Goal: Check status: Check status

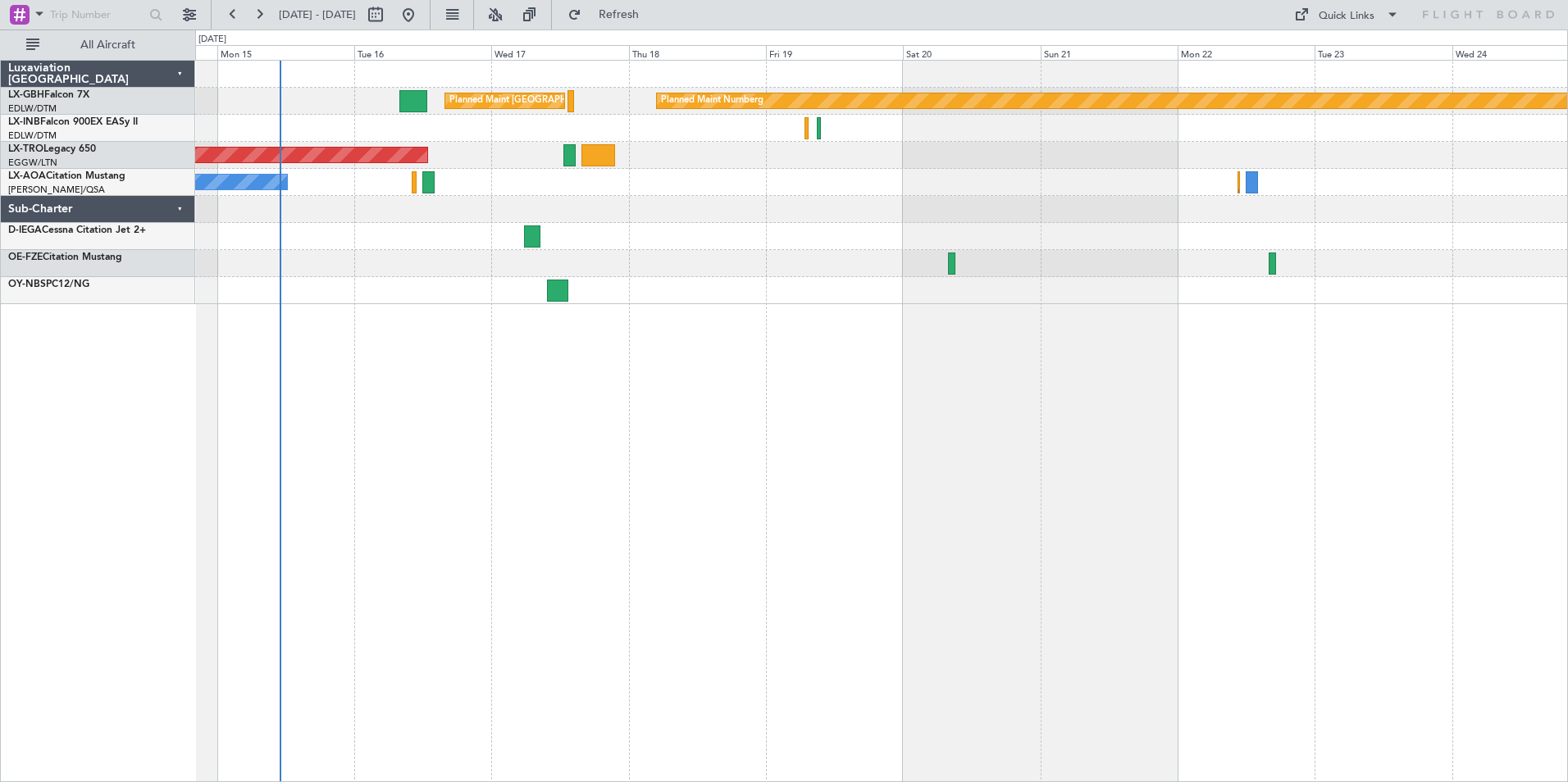
click at [786, 237] on div at bounding box center [881, 236] width 1372 height 27
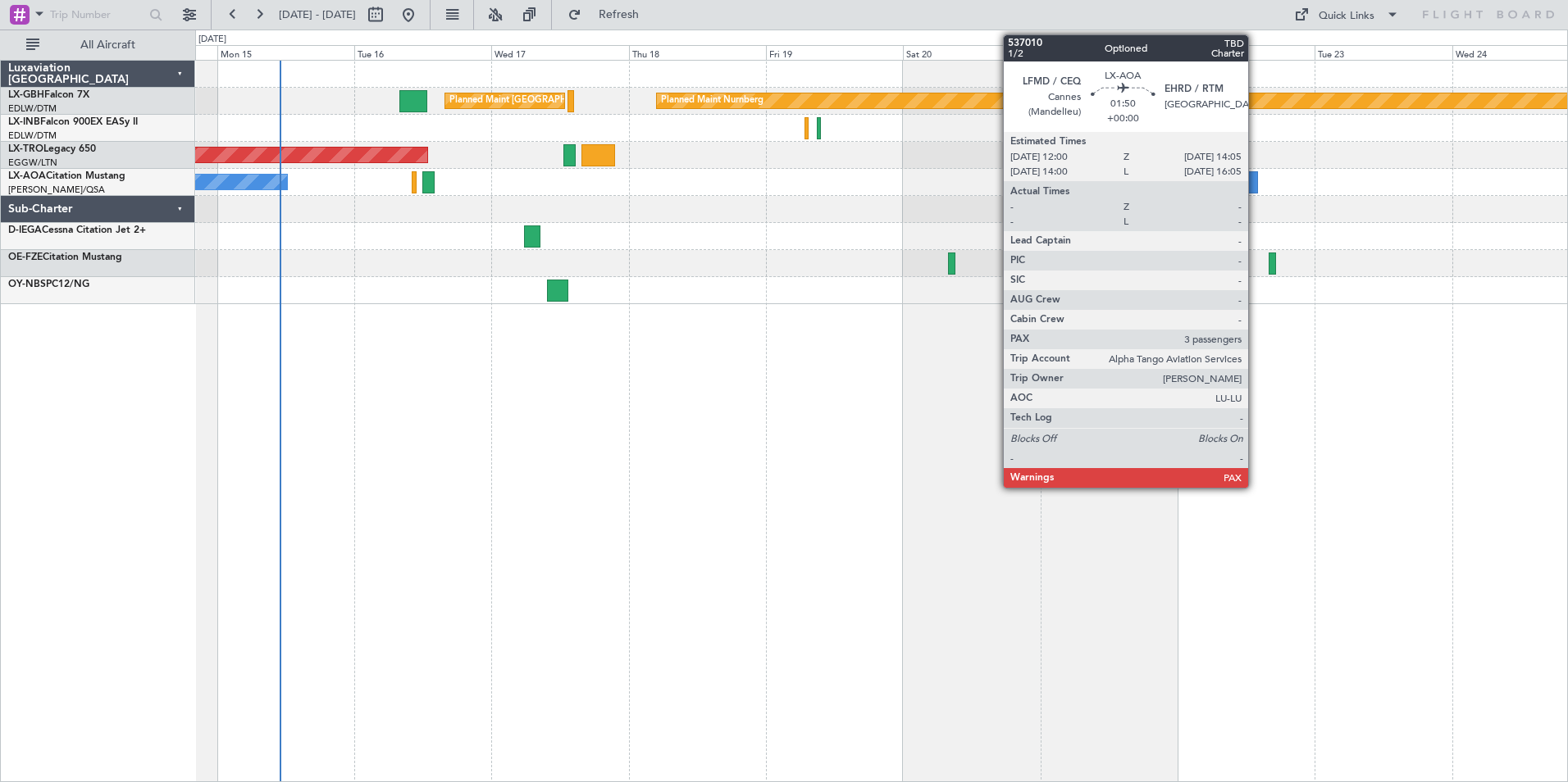
click at [1255, 191] on div at bounding box center [1251, 183] width 12 height 22
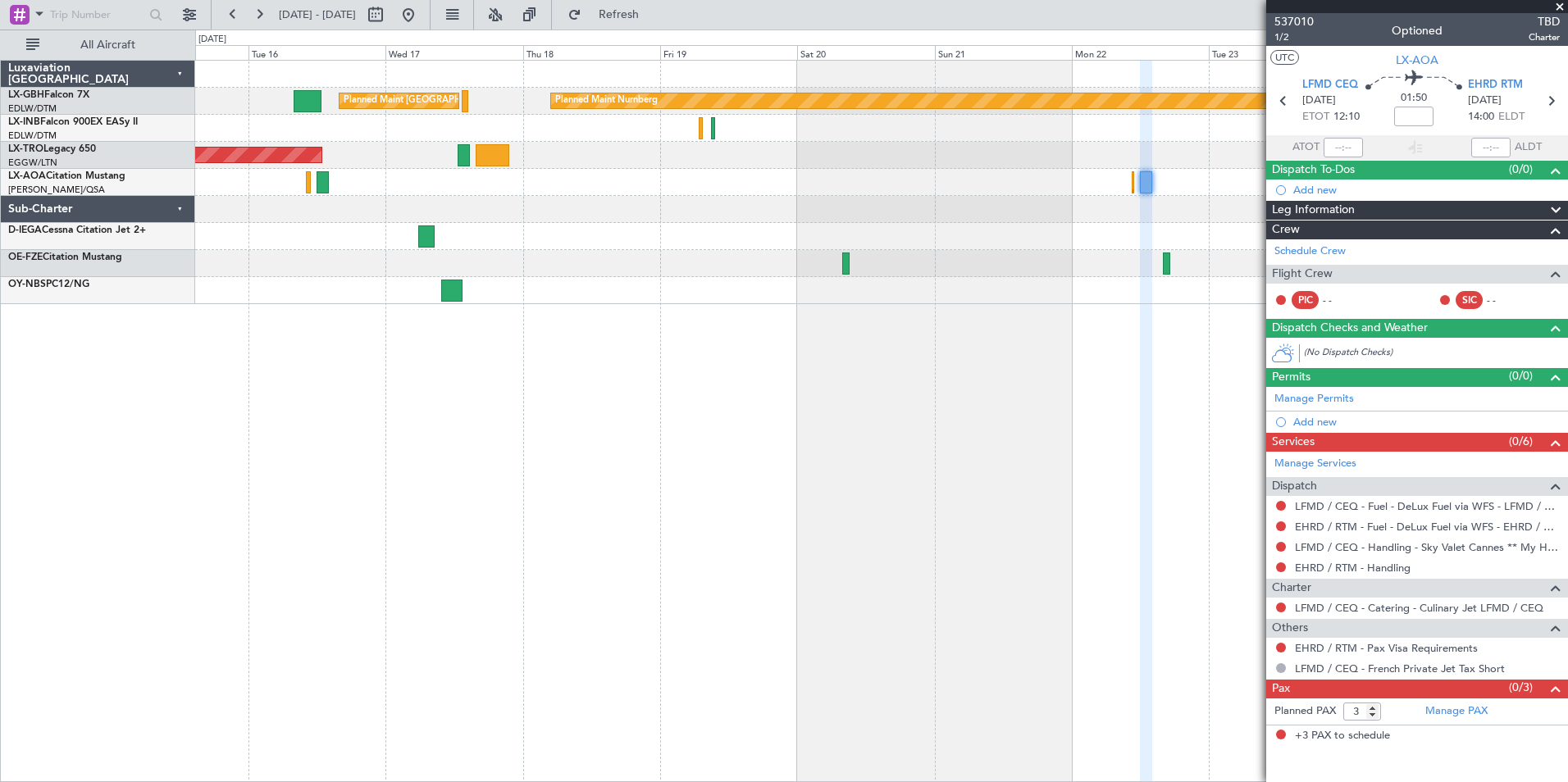
click at [798, 386] on div "Planned Maint Nurnberg Planned Maint [GEOGRAPHIC_DATA] ([GEOGRAPHIC_DATA]) Plan…" at bounding box center [881, 421] width 1372 height 722
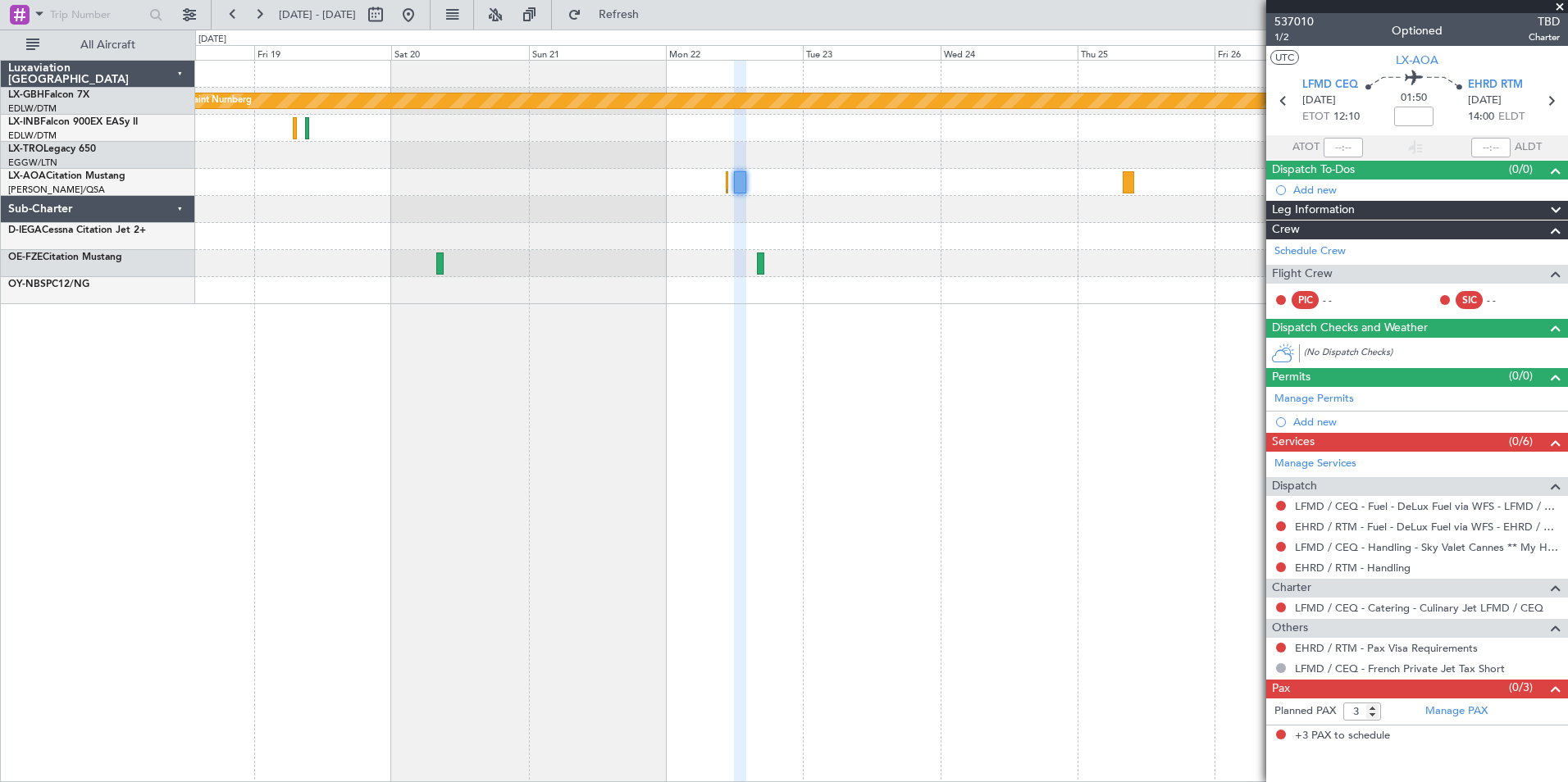
click at [430, 334] on div "Planned Maint Nurnberg Planned Maint [GEOGRAPHIC_DATA] ([GEOGRAPHIC_DATA]) Unpl…" at bounding box center [881, 421] width 1372 height 722
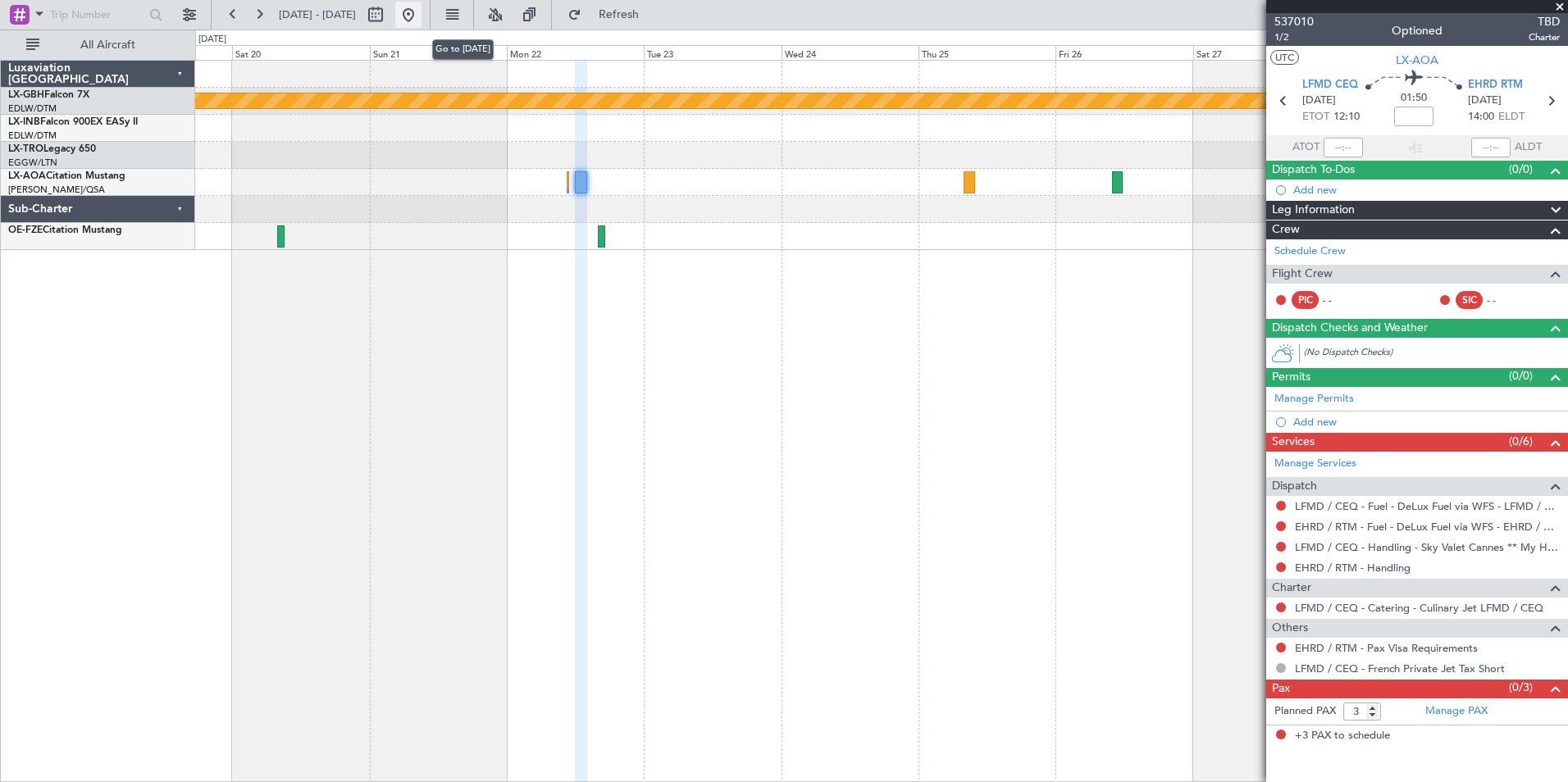
click at [421, 15] on button at bounding box center [408, 15] width 26 height 26
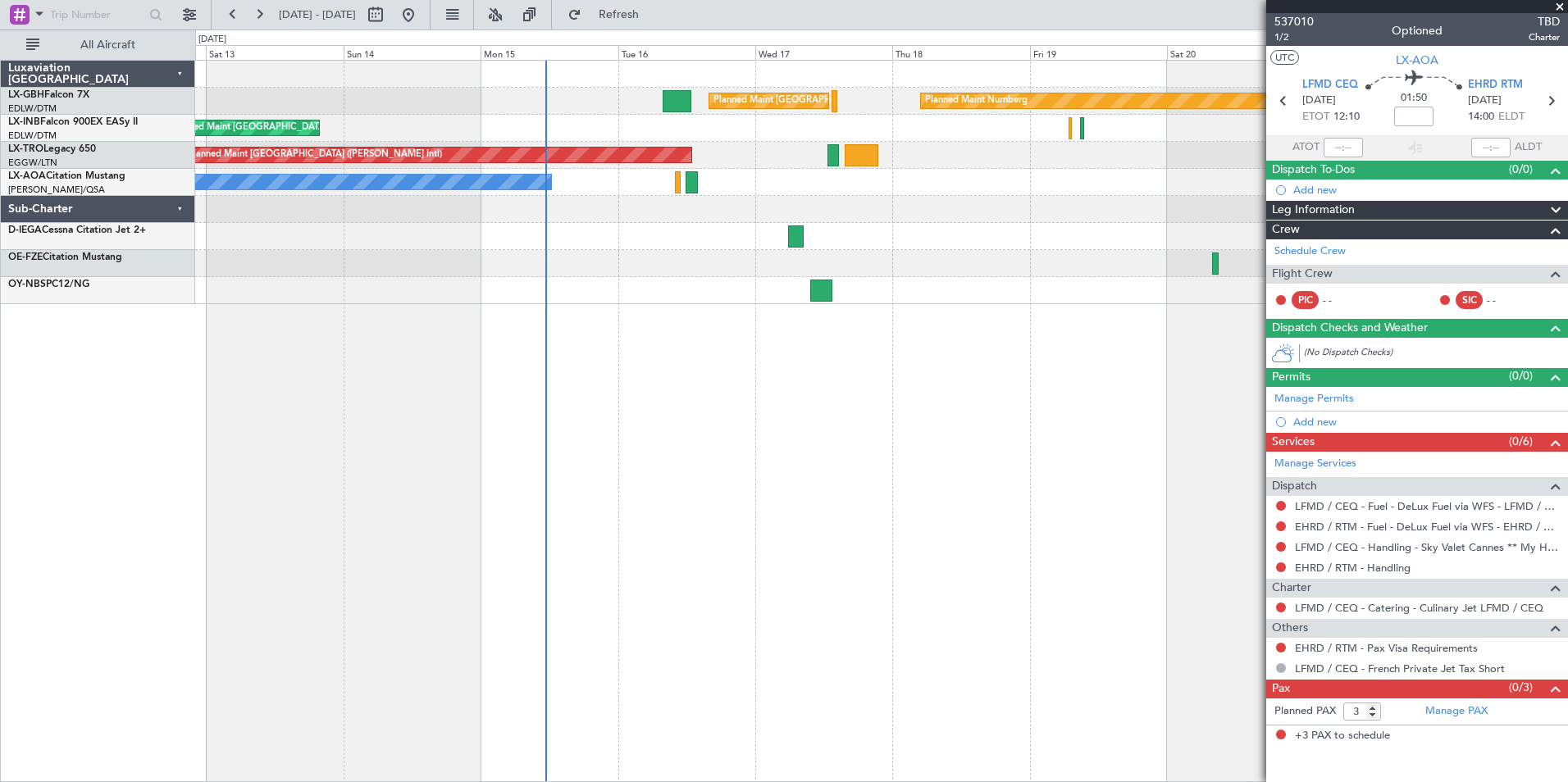
click at [616, 286] on div at bounding box center [881, 291] width 1372 height 27
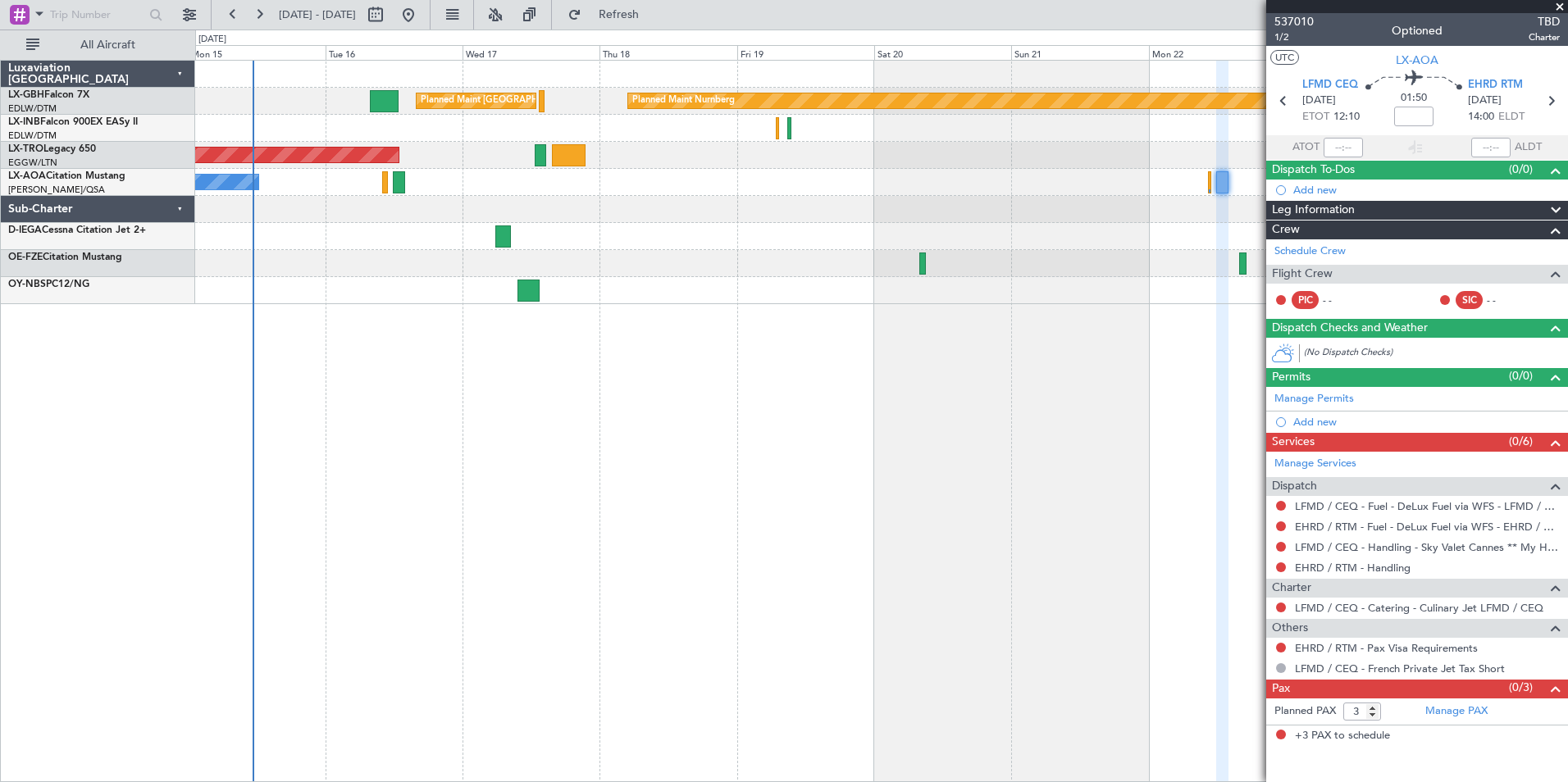
click at [305, 339] on div "Planned Maint Nurnberg Planned Maint [GEOGRAPHIC_DATA] ([GEOGRAPHIC_DATA]) Plan…" at bounding box center [881, 421] width 1372 height 722
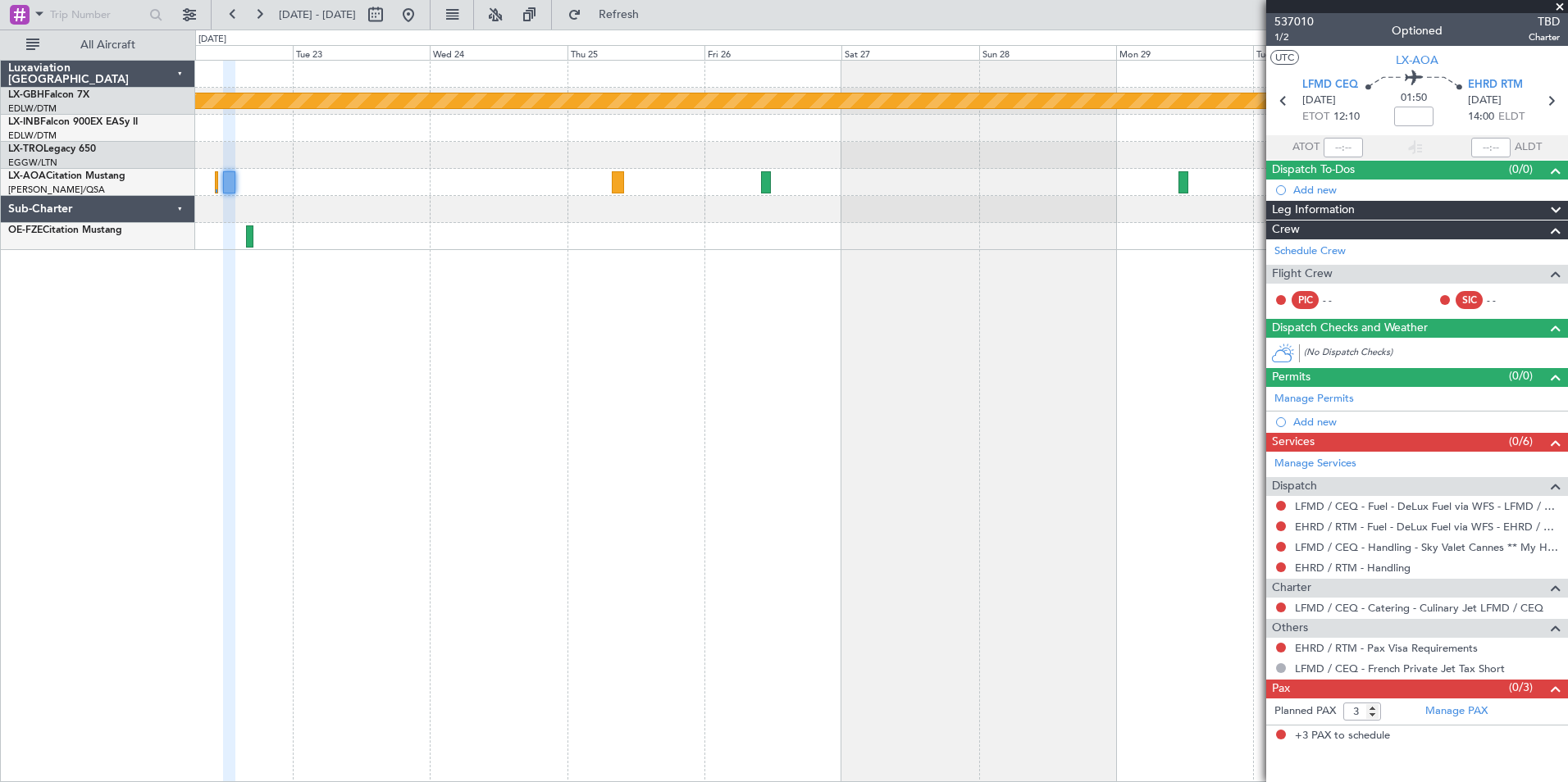
click at [435, 260] on div "Planned Maint Nurnberg No Crew [GEOGRAPHIC_DATA] ([GEOGRAPHIC_DATA])" at bounding box center [881, 421] width 1372 height 722
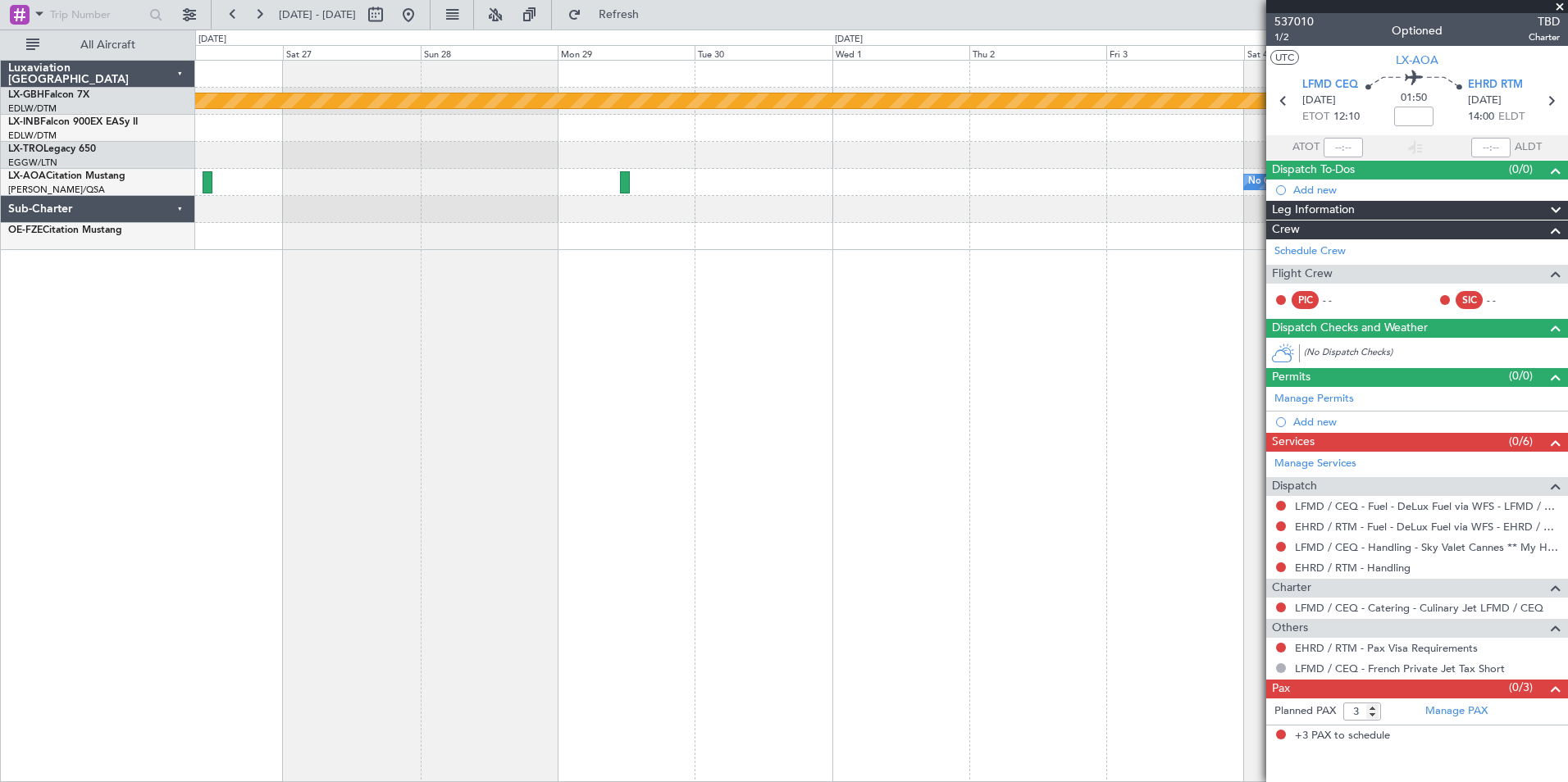
click at [266, 317] on div "Planned Maint Nurnberg No Crew [GEOGRAPHIC_DATA] ([GEOGRAPHIC_DATA])" at bounding box center [881, 421] width 1372 height 722
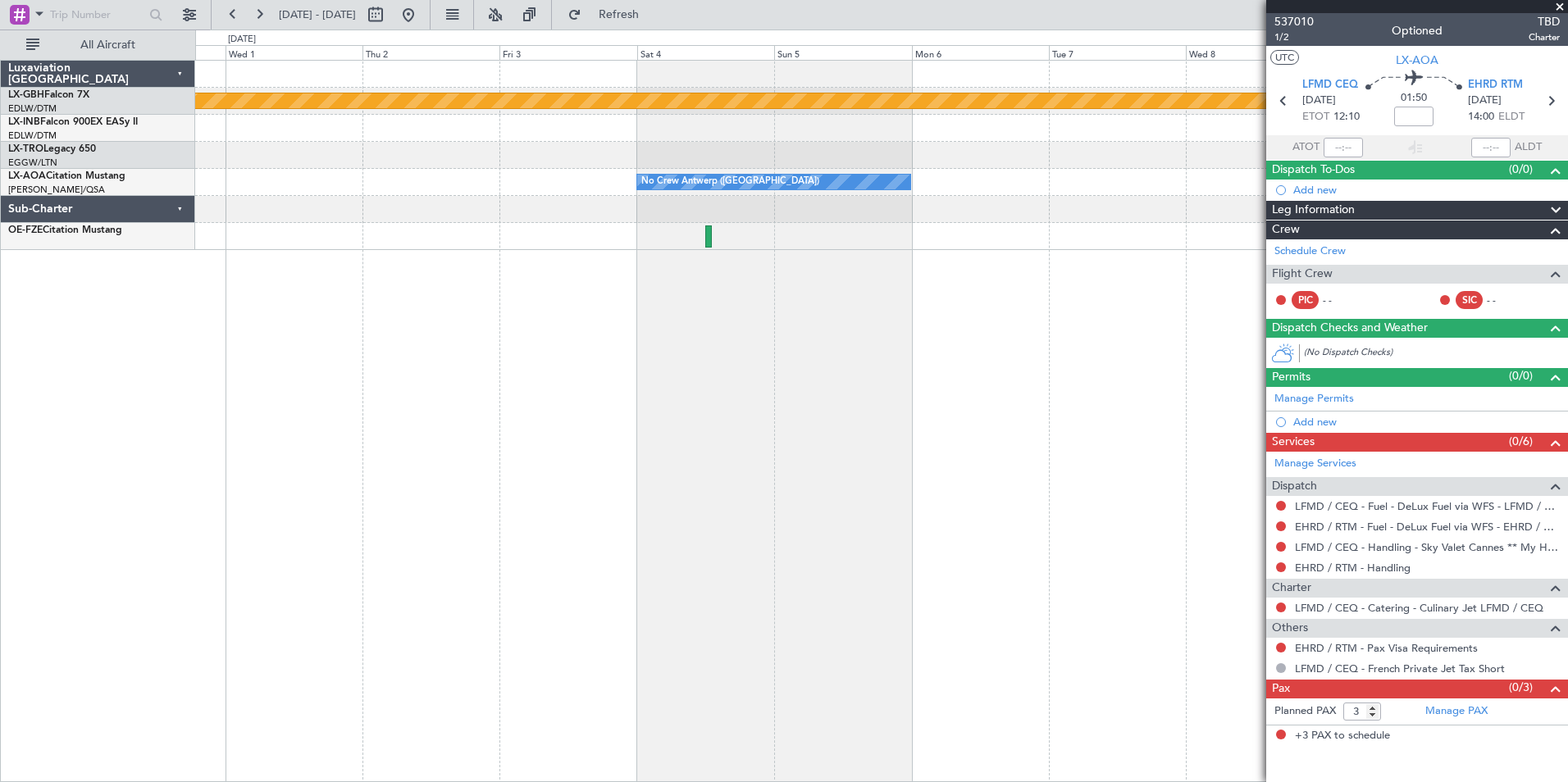
click at [395, 342] on div "Planned Maint Nurnberg No Crew [GEOGRAPHIC_DATA] ([GEOGRAPHIC_DATA]) No Crew [G…" at bounding box center [881, 421] width 1372 height 722
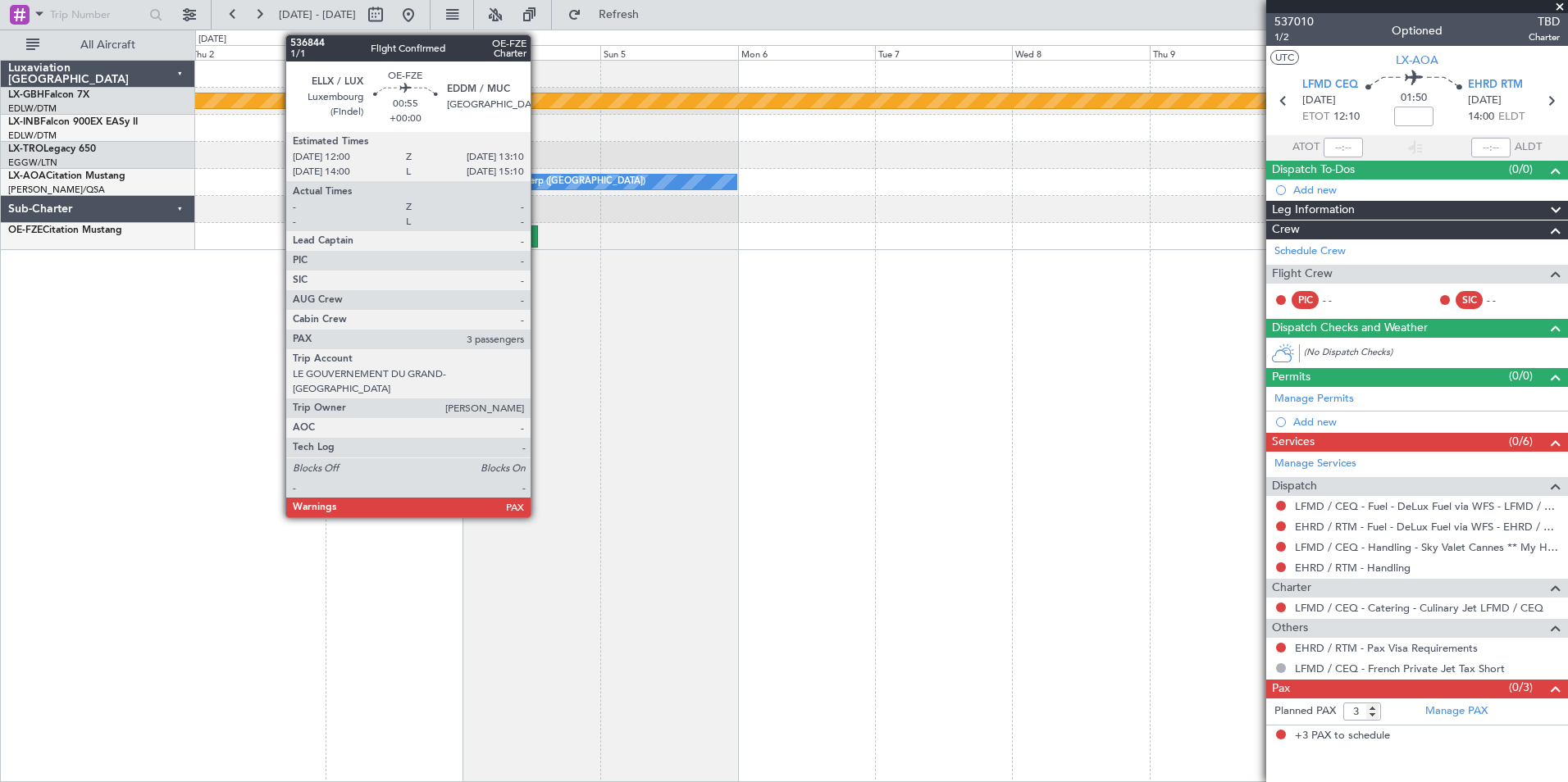
click at [538, 236] on div at bounding box center [535, 236] width 8 height 22
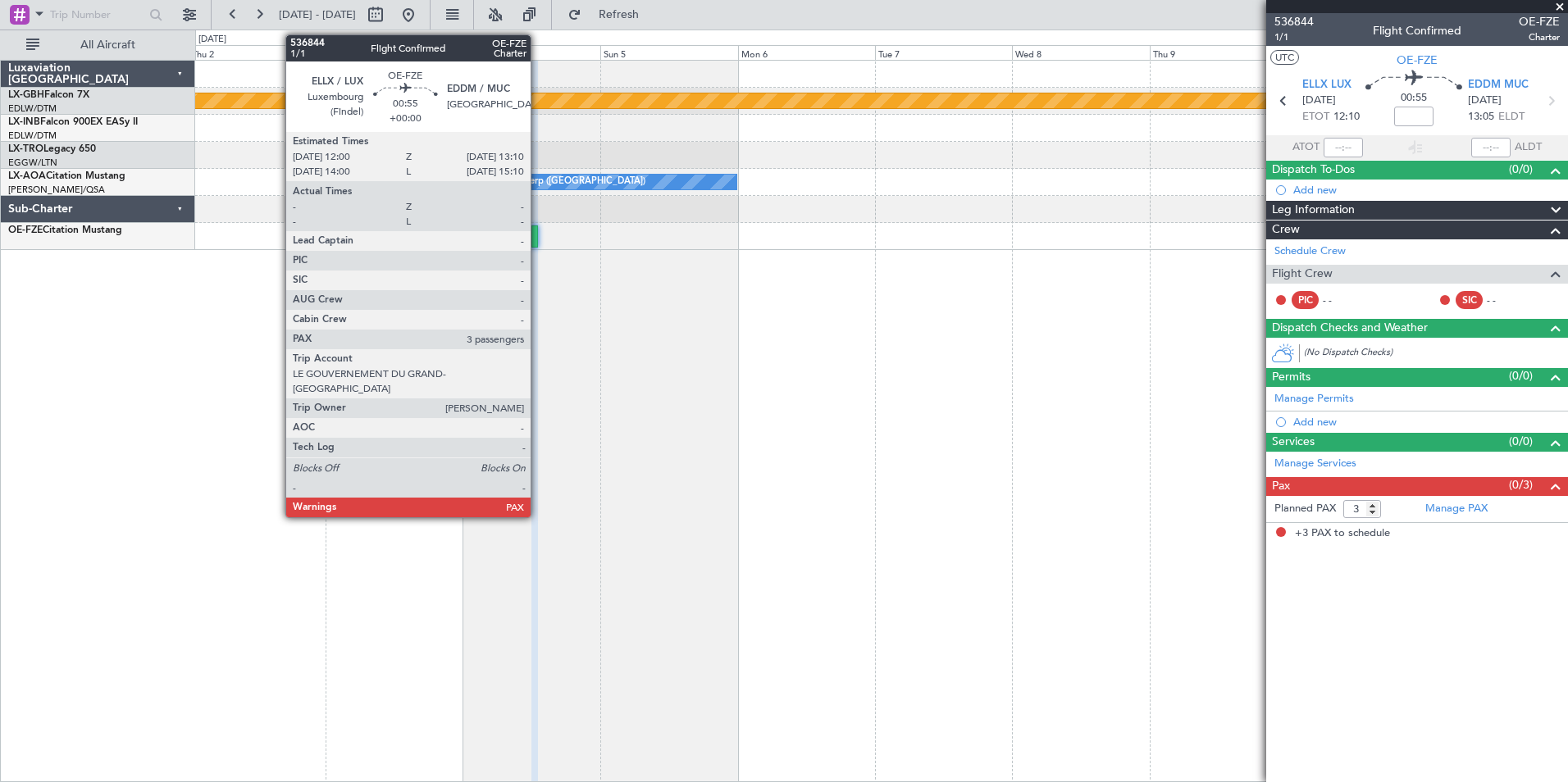
click at [538, 239] on div at bounding box center [535, 236] width 8 height 22
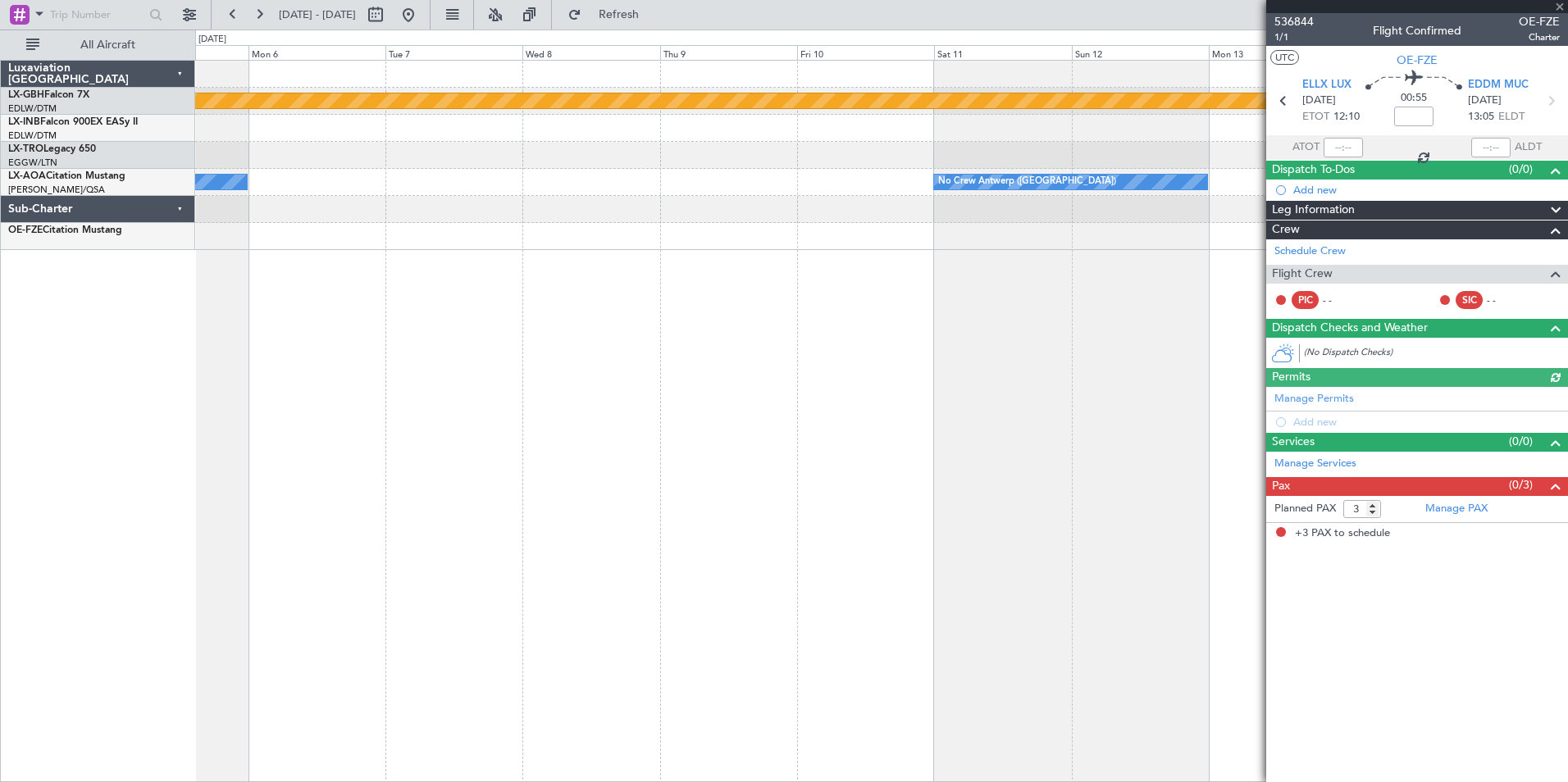
click at [455, 359] on div "Planned Maint Nurnberg No Crew [GEOGRAPHIC_DATA] ([GEOGRAPHIC_DATA]) No Crew [G…" at bounding box center [881, 421] width 1372 height 722
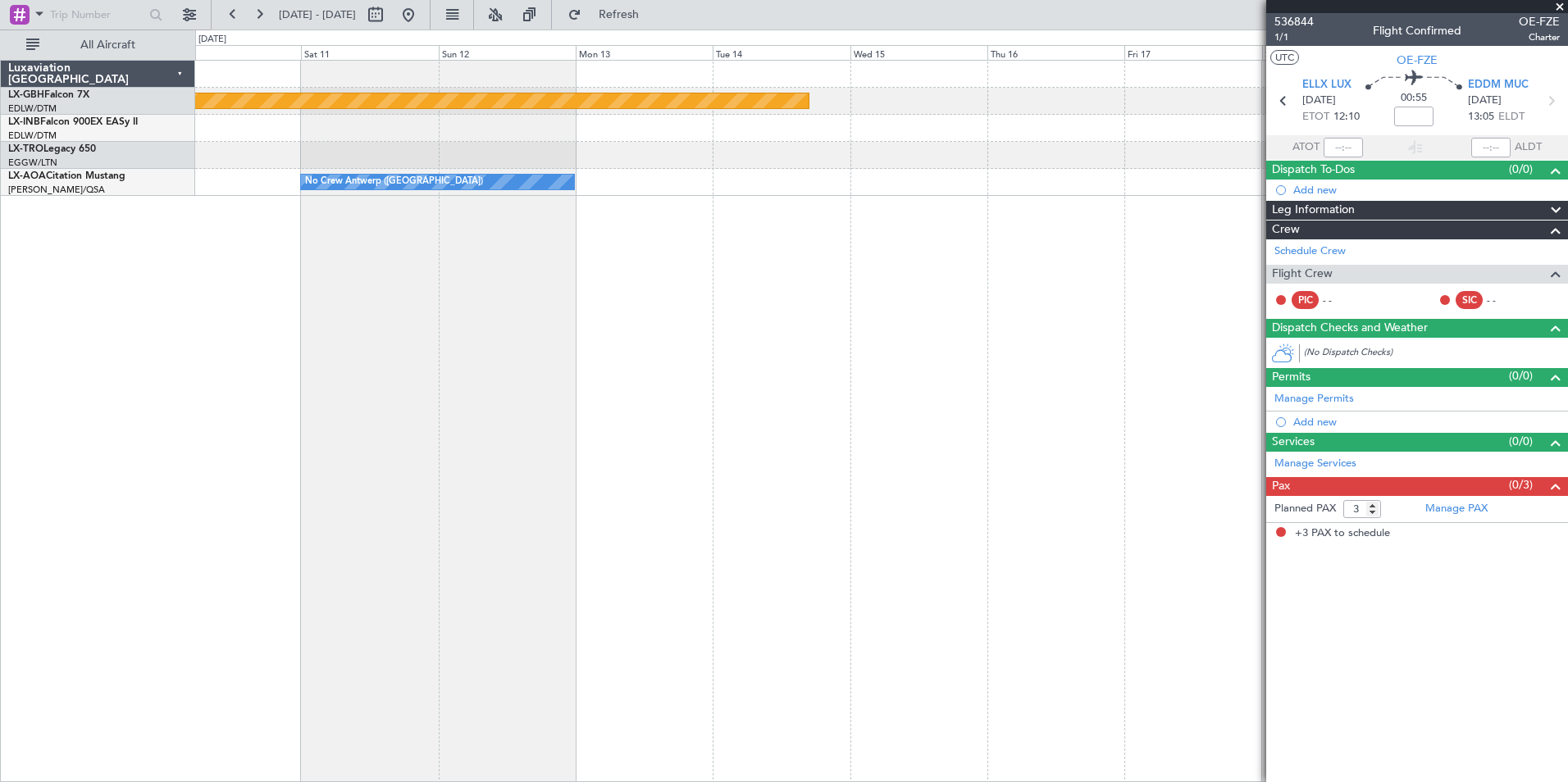
click at [441, 314] on div "Planned Maint Nurnberg No Crew [GEOGRAPHIC_DATA] ([GEOGRAPHIC_DATA]) Planned Ma…" at bounding box center [881, 421] width 1372 height 722
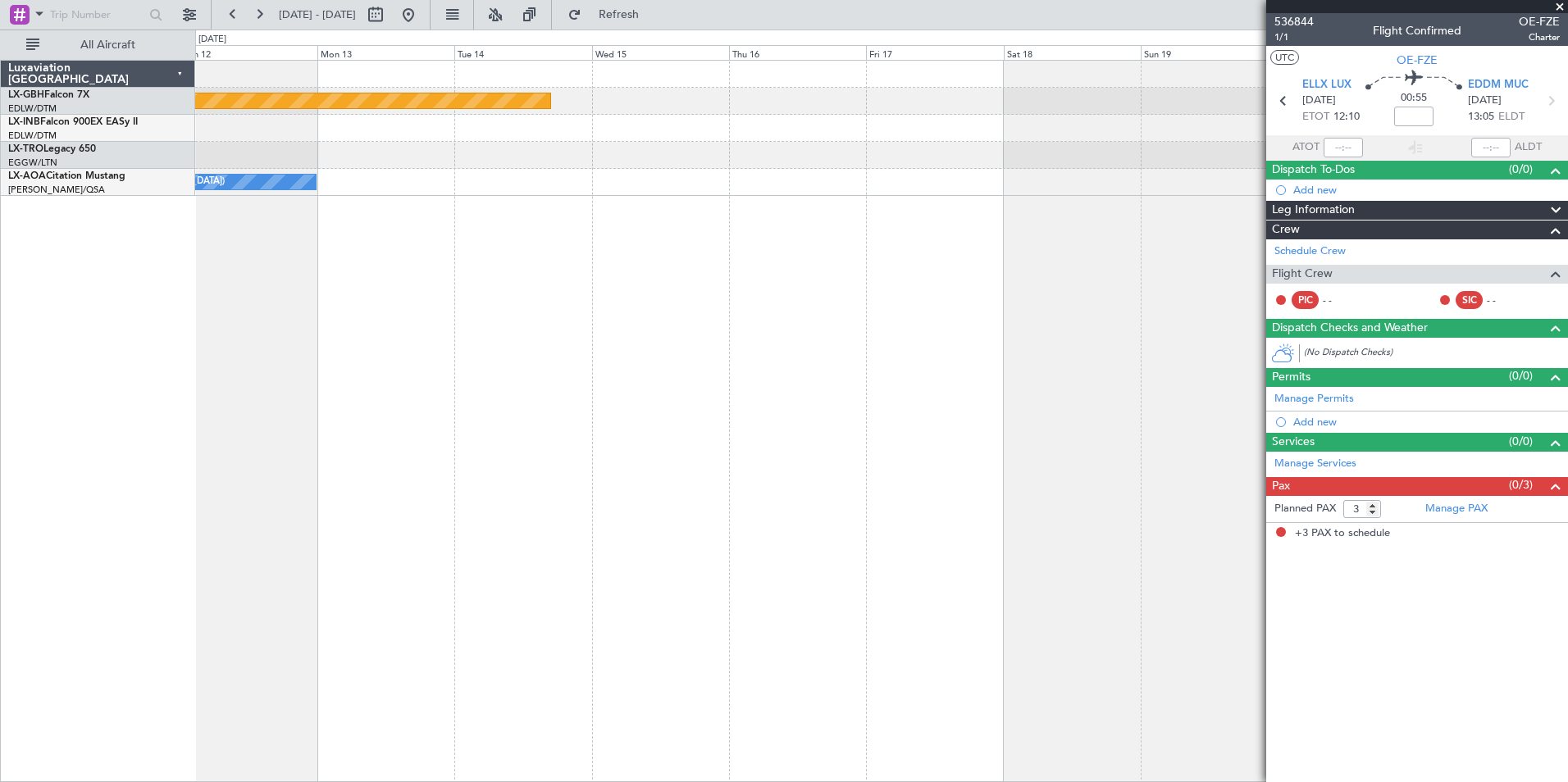
click at [284, 300] on div "Planned Maint Nurnberg No Crew [GEOGRAPHIC_DATA] ([GEOGRAPHIC_DATA]) Planned Ma…" at bounding box center [881, 421] width 1372 height 722
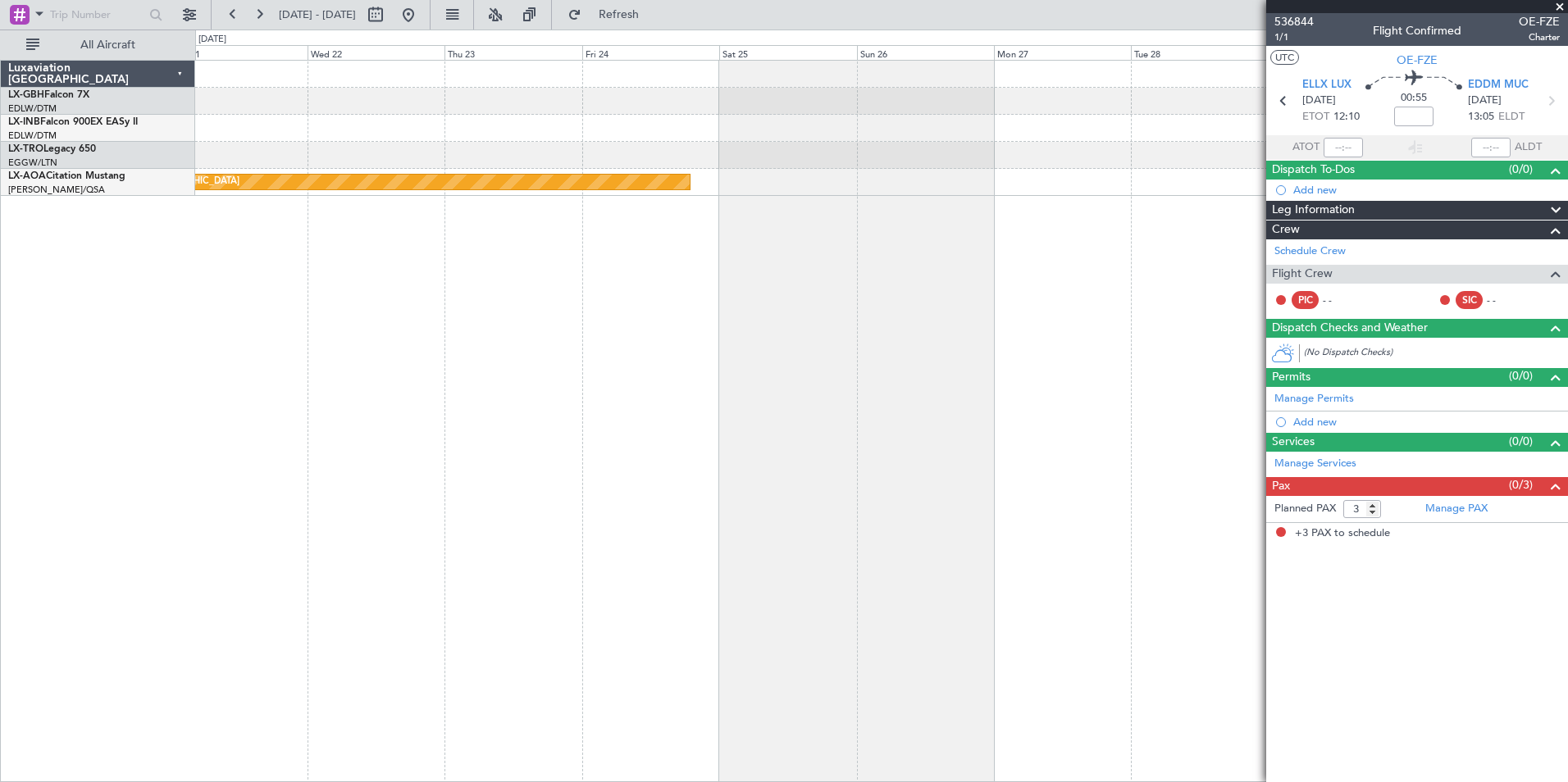
click at [328, 294] on div "Planned Maint [GEOGRAPHIC_DATA] No Crew Sabadell" at bounding box center [881, 421] width 1372 height 722
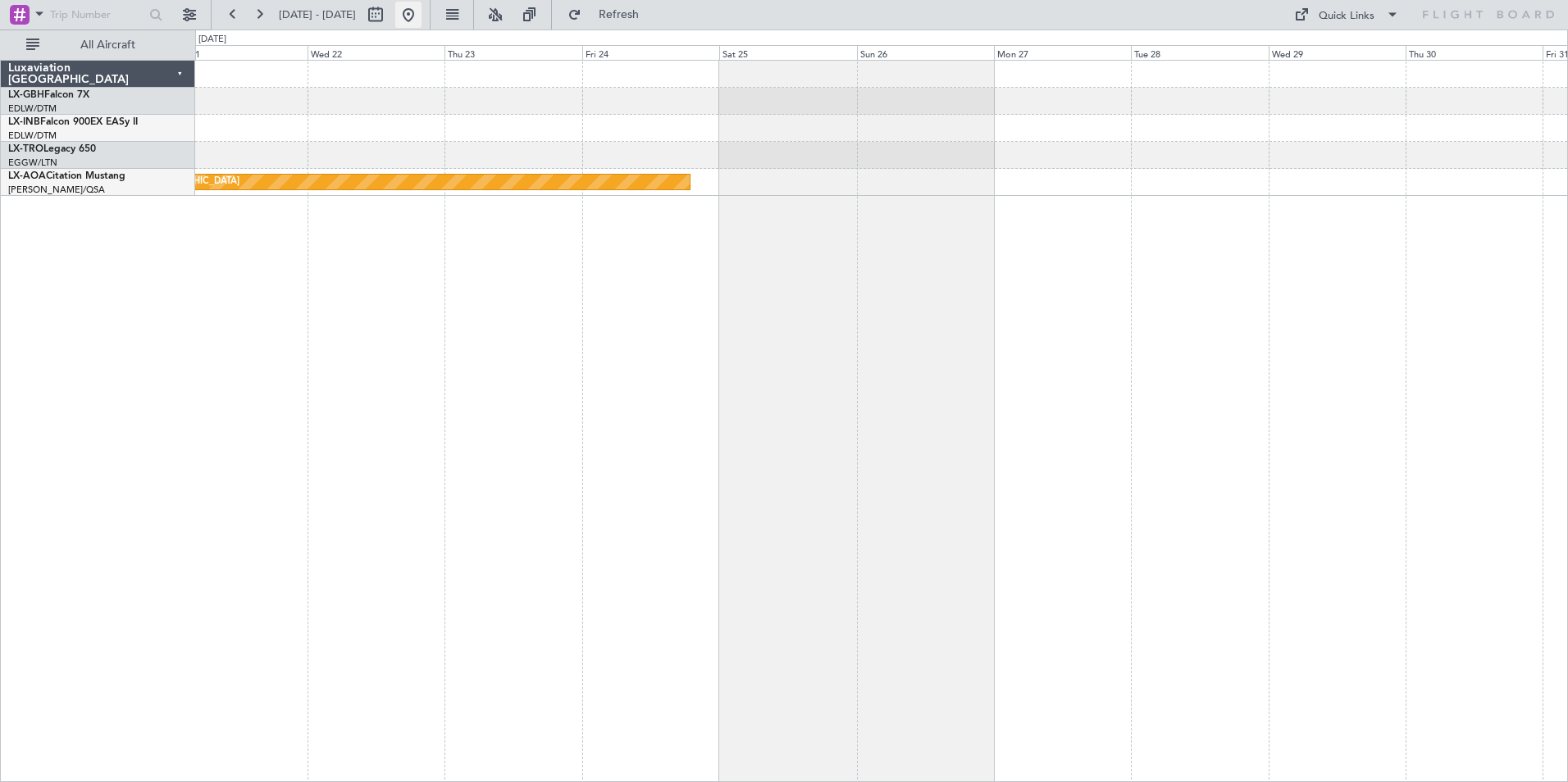
click at [421, 19] on button at bounding box center [408, 15] width 26 height 26
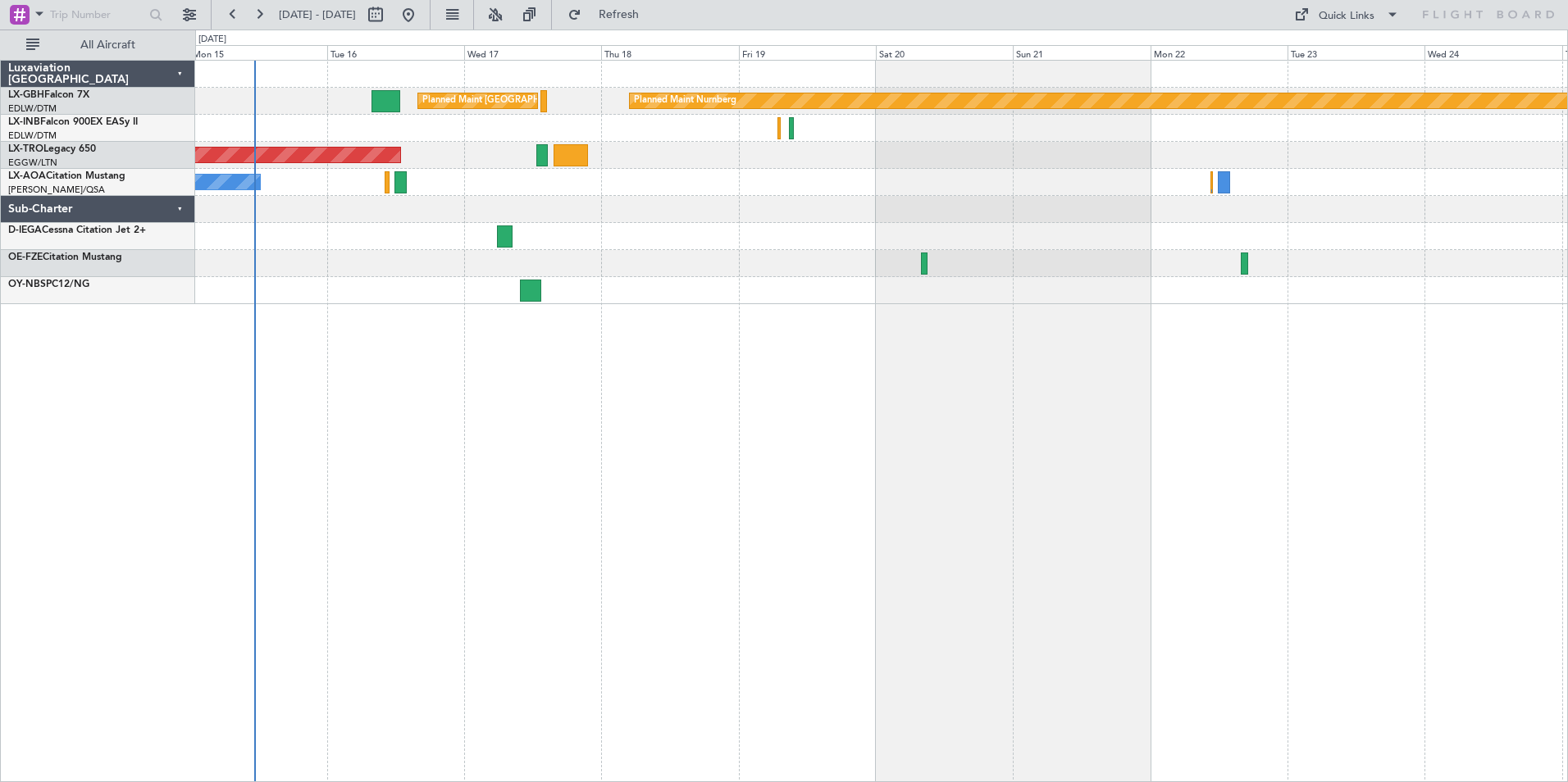
click at [598, 393] on div "Planned Maint Nurnberg Planned Maint [GEOGRAPHIC_DATA] ([GEOGRAPHIC_DATA]) Plan…" at bounding box center [881, 421] width 1372 height 722
click at [35, 151] on span "[GEOGRAPHIC_DATA] ([GEOGRAPHIC_DATA])" at bounding box center [87, 146] width 157 height 20
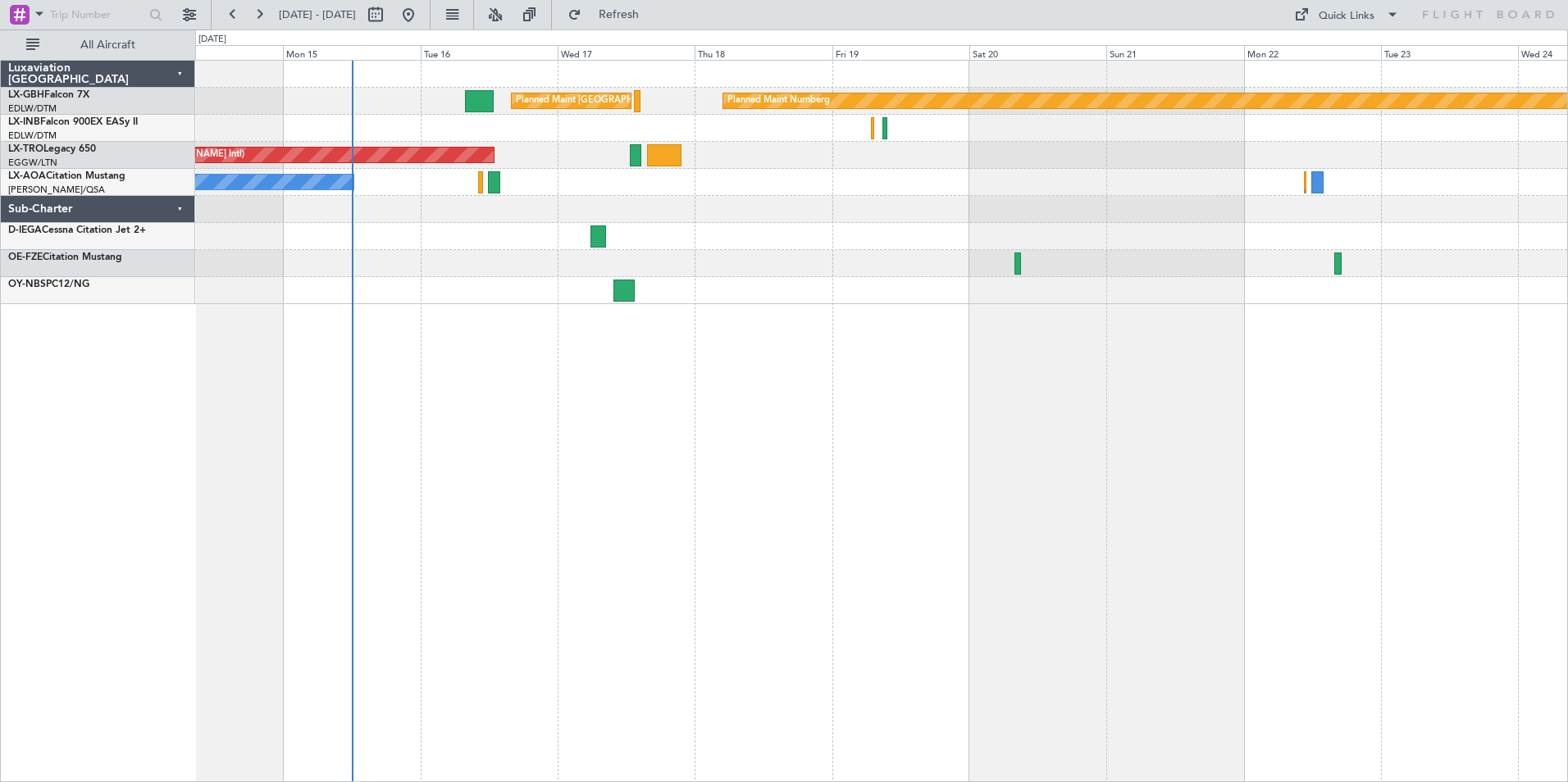
click at [1008, 504] on div "Planned Maint [GEOGRAPHIC_DATA] ([GEOGRAPHIC_DATA]) Planned Maint Nurnberg Plan…" at bounding box center [881, 421] width 1372 height 722
